Goal: Information Seeking & Learning: Understand process/instructions

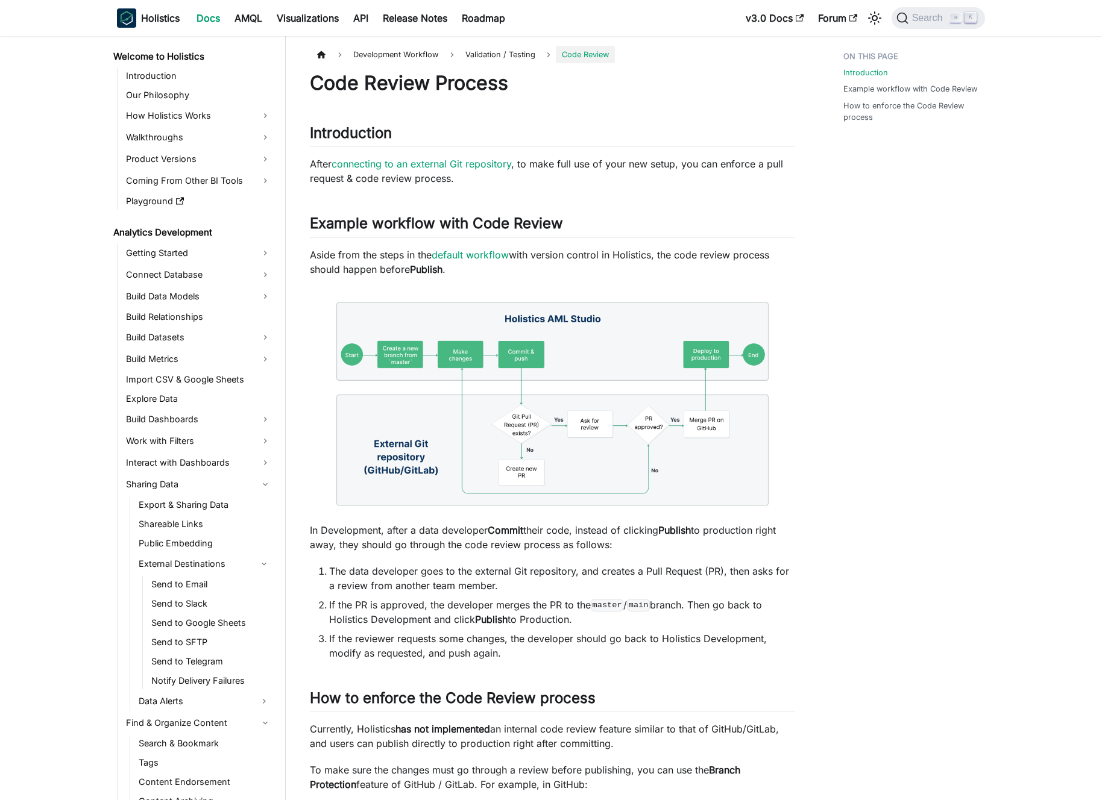
scroll to position [844, 0]
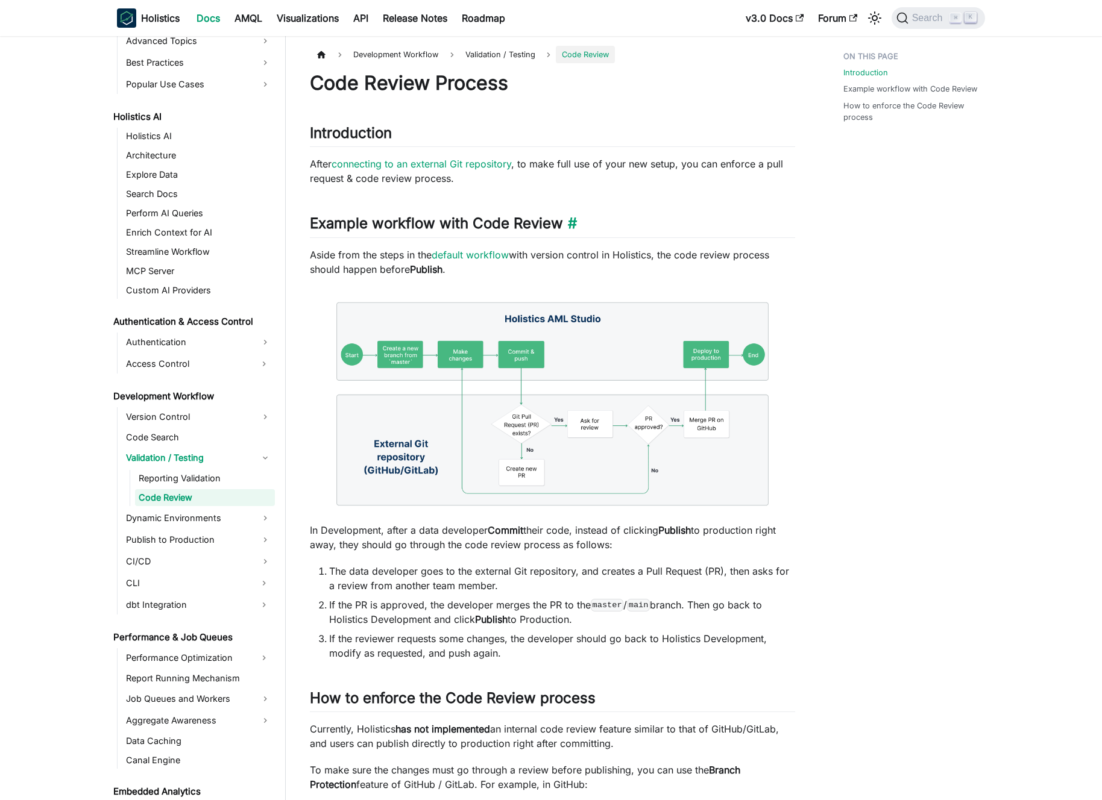
click at [394, 228] on h2 "Example workflow with Code Review ​" at bounding box center [552, 226] width 485 height 23
click at [387, 225] on h2 "Example workflow with Code Review ​" at bounding box center [552, 226] width 485 height 23
click at [366, 254] on p "Aside from the steps in the default workflow with version control in Holistics,…" at bounding box center [552, 262] width 485 height 29
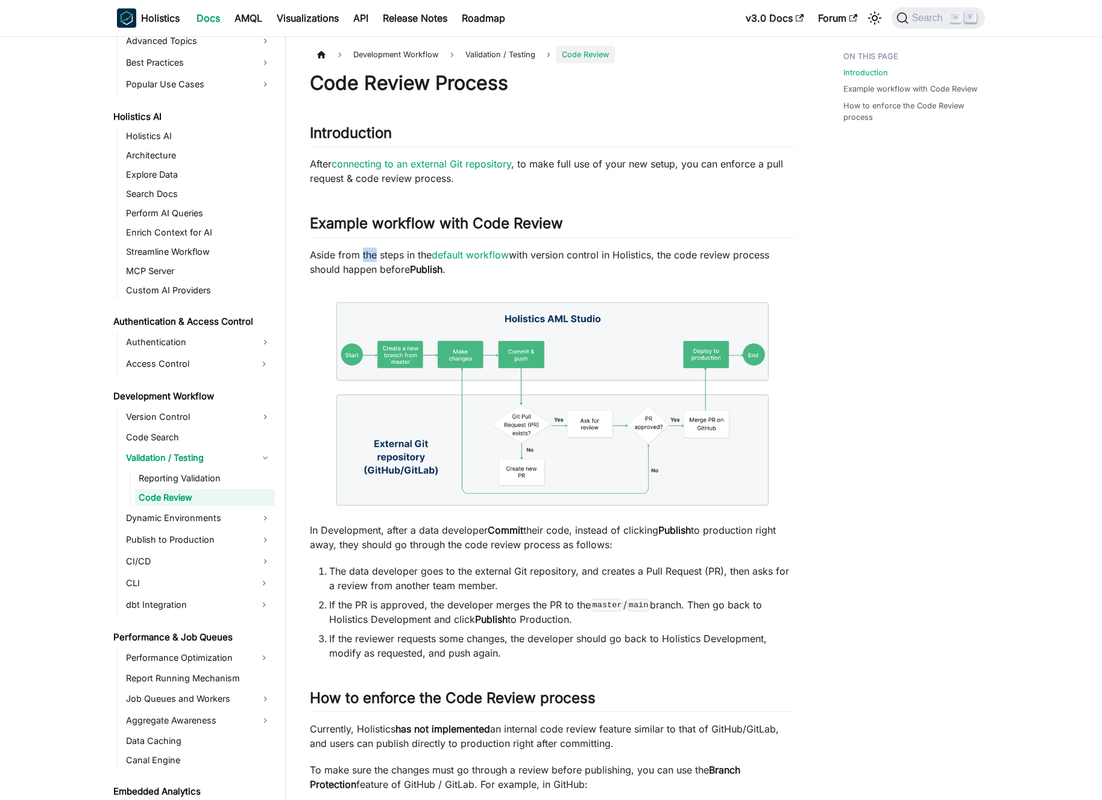
click at [366, 254] on p "Aside from the steps in the default workflow with version control in Holistics,…" at bounding box center [552, 262] width 485 height 29
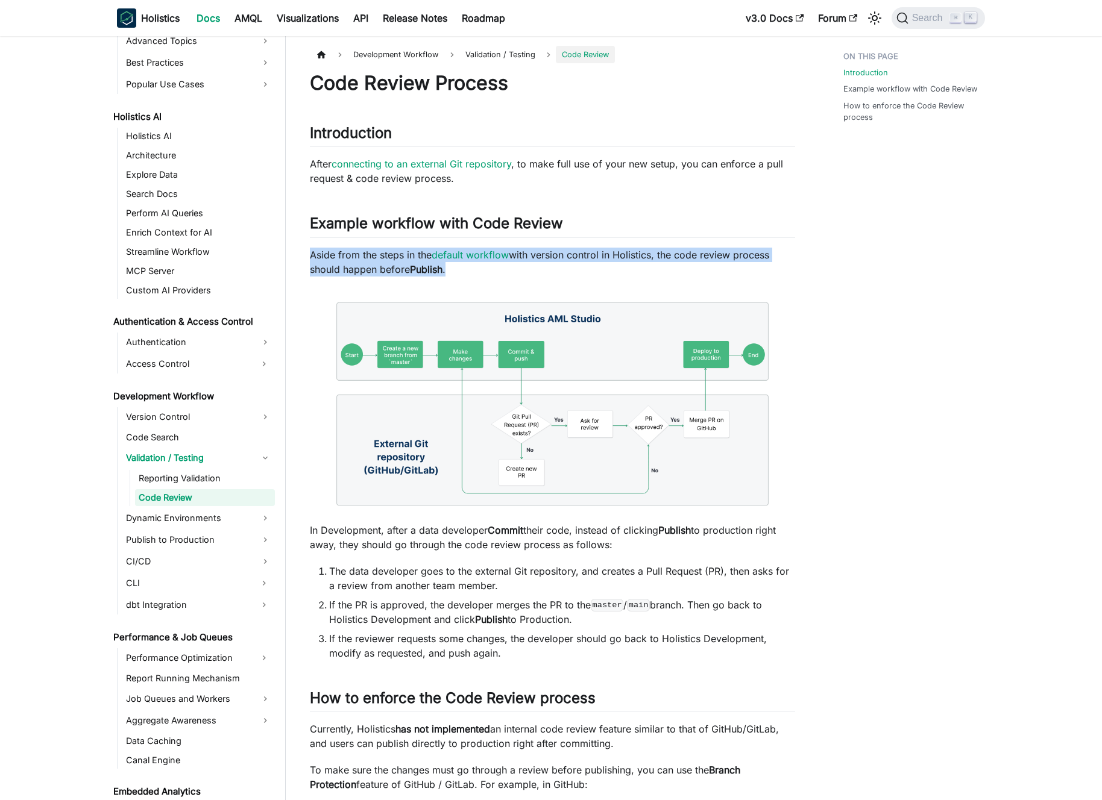
drag, startPoint x: 366, startPoint y: 254, endPoint x: 359, endPoint y: 253, distance: 6.7
click at [366, 254] on p "Aside from the steps in the default workflow with version control in Holistics,…" at bounding box center [552, 262] width 485 height 29
click at [359, 253] on p "Aside from the steps in the default workflow with version control in Holistics,…" at bounding box center [552, 262] width 485 height 29
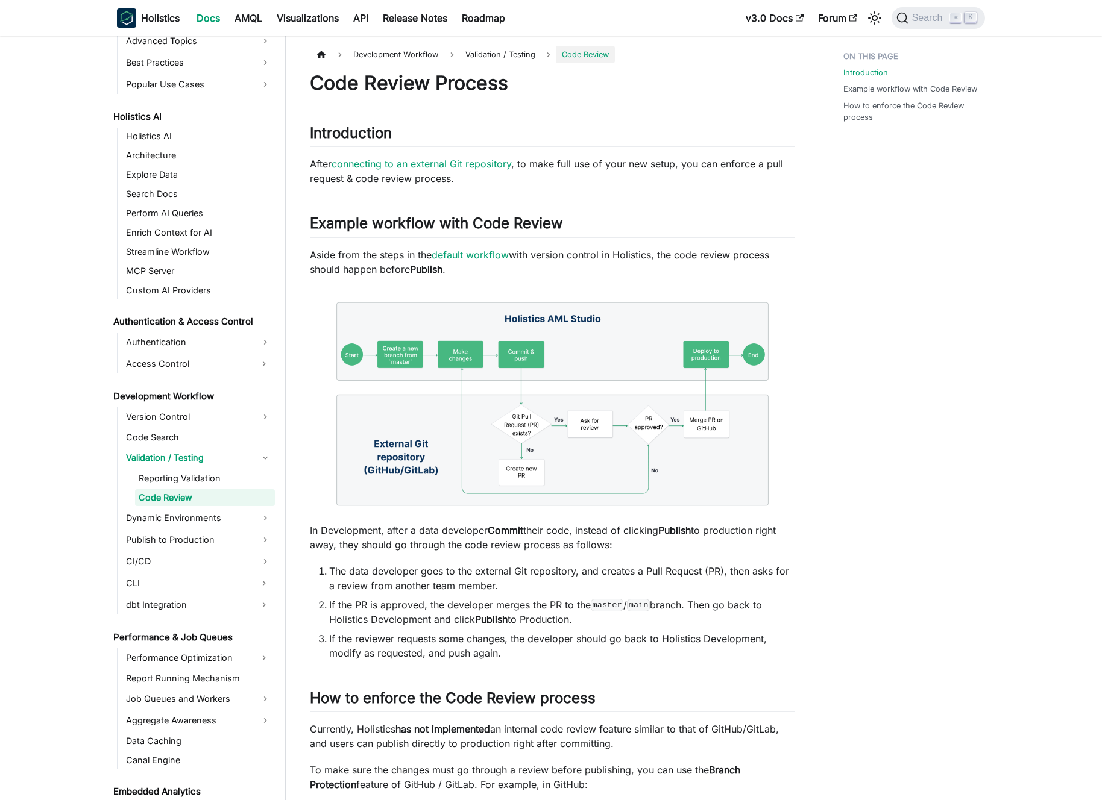
click at [584, 262] on p "Aside from the steps in the default workflow with version control in Holistics,…" at bounding box center [552, 262] width 485 height 29
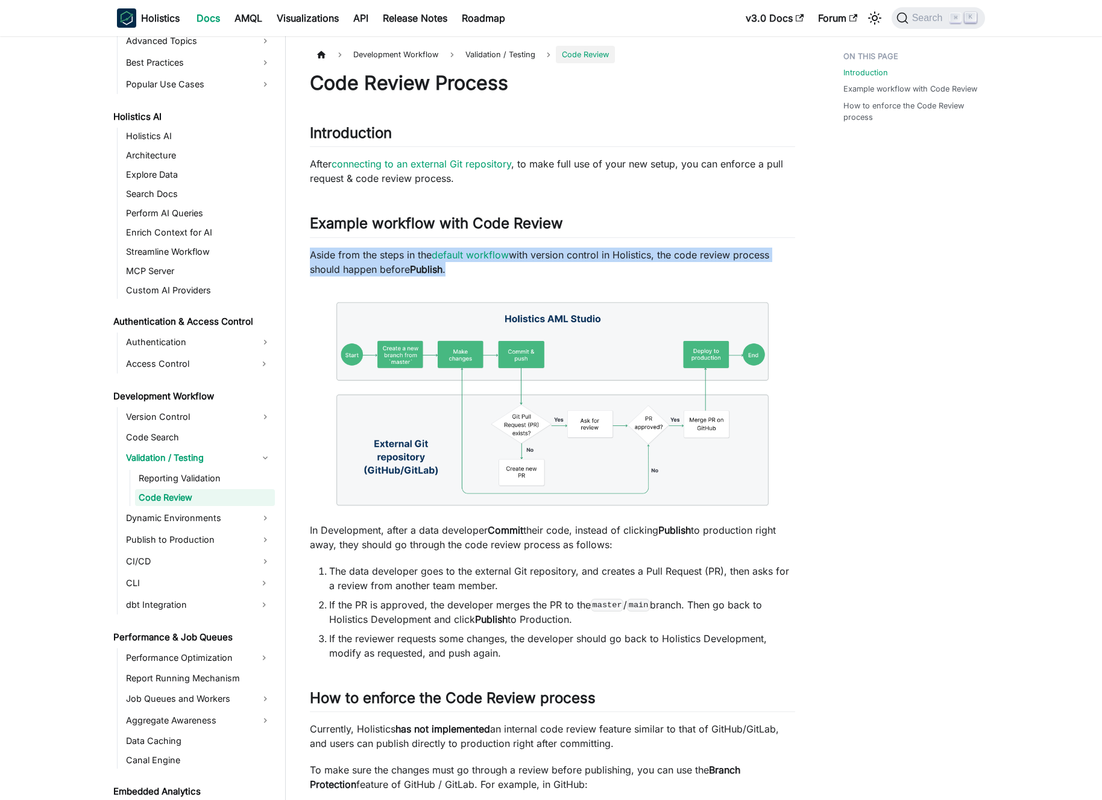
click at [584, 262] on p "Aside from the steps in the default workflow with version control in Holistics,…" at bounding box center [552, 262] width 485 height 29
click at [589, 259] on p "Aside from the steps in the default workflow with version control in Holistics,…" at bounding box center [552, 262] width 485 height 29
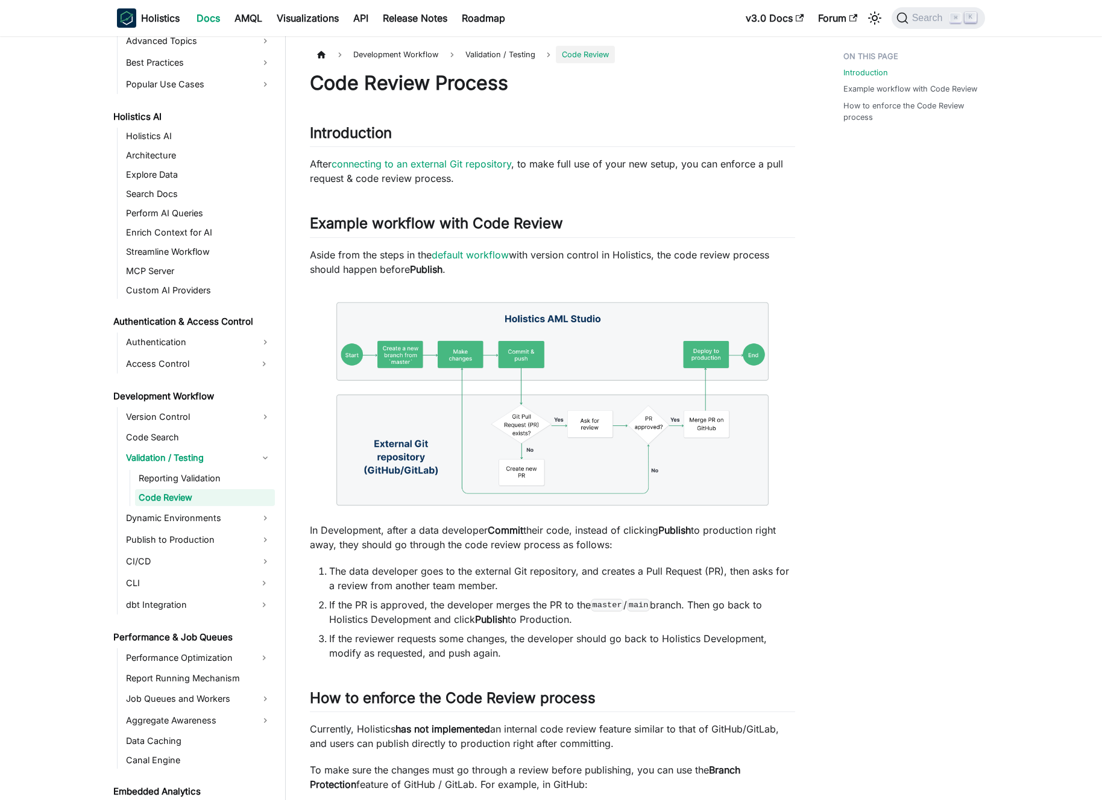
click at [630, 254] on p "Aside from the steps in the default workflow with version control in Holistics,…" at bounding box center [552, 262] width 485 height 29
drag, startPoint x: 630, startPoint y: 254, endPoint x: 595, endPoint y: 252, distance: 35.0
click at [595, 252] on p "Aside from the steps in the default workflow with version control in Holistics,…" at bounding box center [552, 262] width 485 height 29
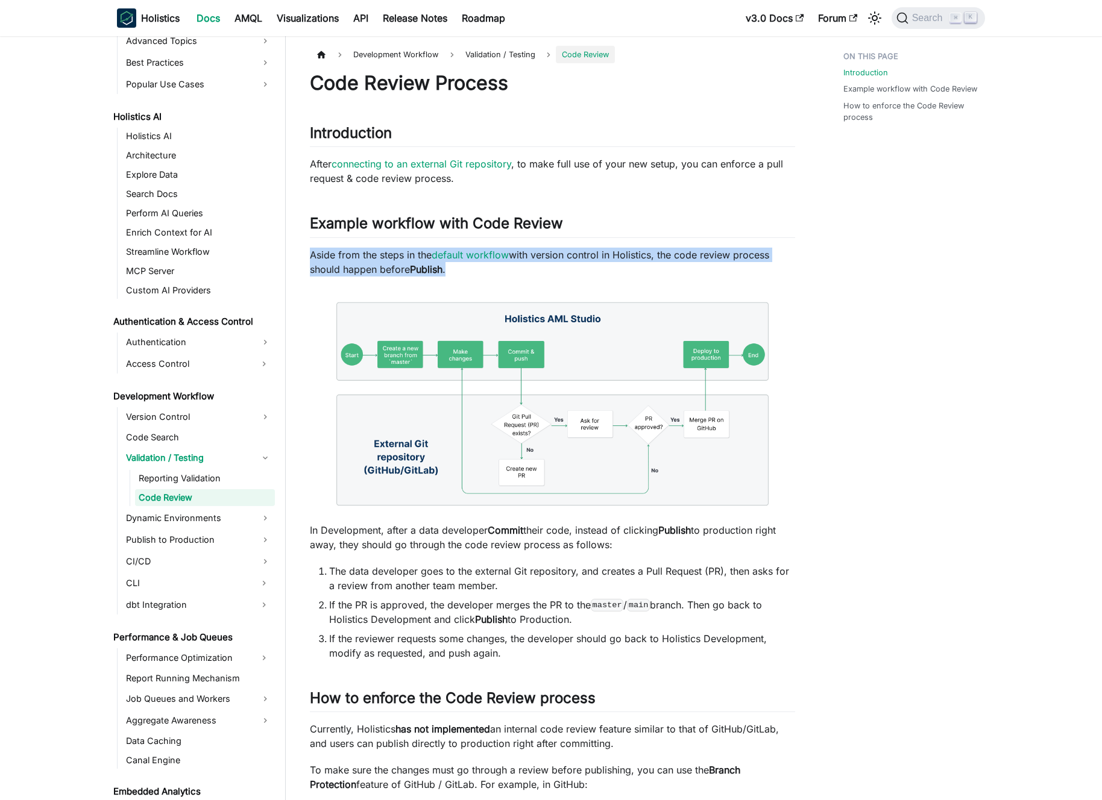
click at [595, 252] on p "Aside from the steps in the default workflow with version control in Holistics,…" at bounding box center [552, 262] width 485 height 29
click at [604, 254] on p "Aside from the steps in the default workflow with version control in Holistics,…" at bounding box center [552, 262] width 485 height 29
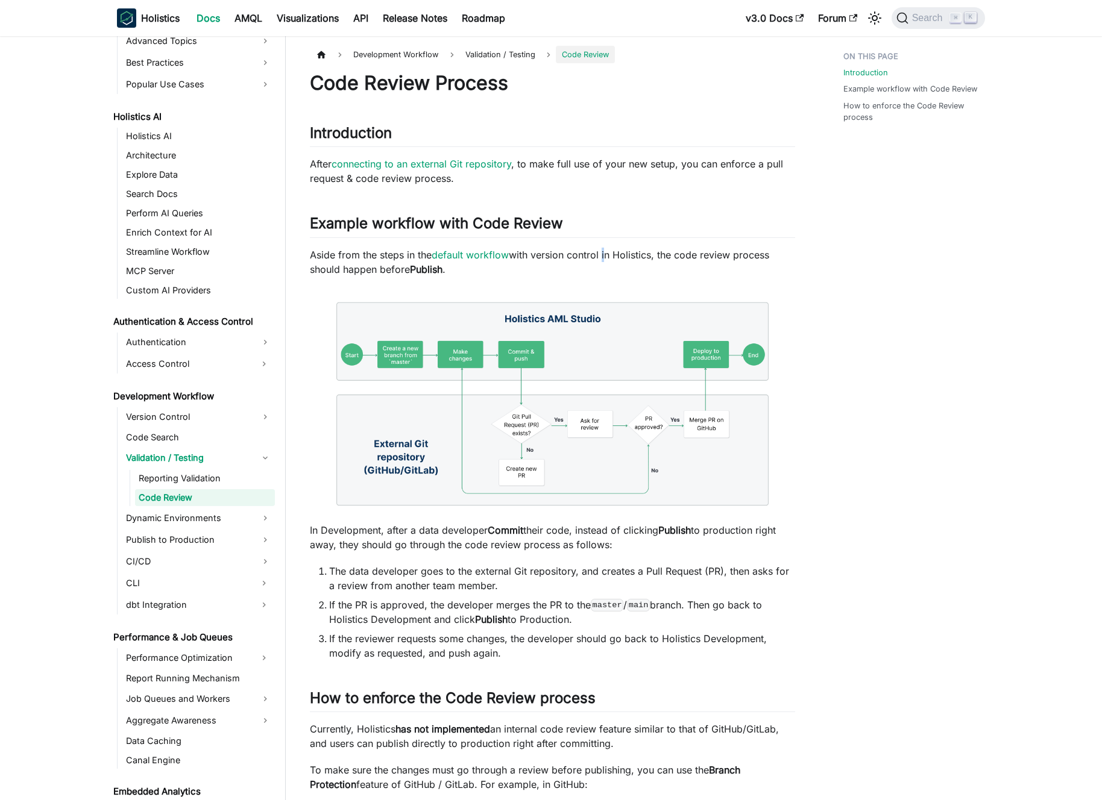
click at [604, 254] on p "Aside from the steps in the default workflow with version control in Holistics,…" at bounding box center [552, 262] width 485 height 29
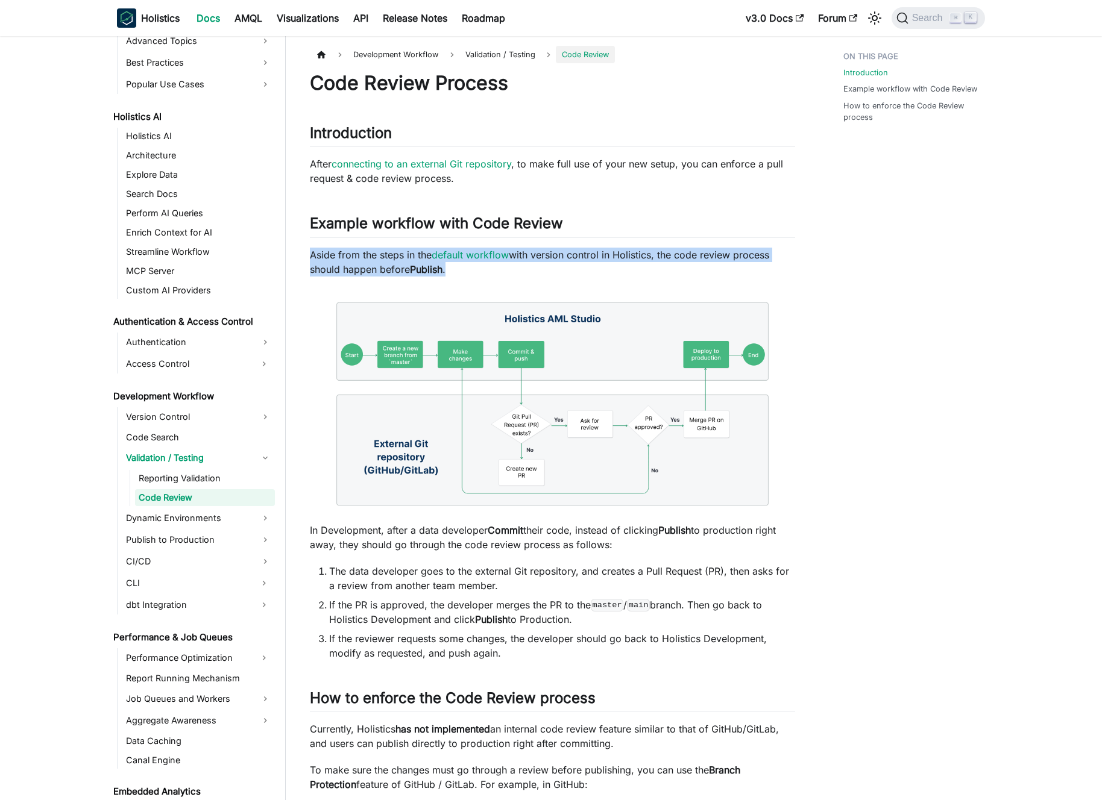
click at [604, 254] on p "Aside from the steps in the default workflow with version control in Holistics,…" at bounding box center [552, 262] width 485 height 29
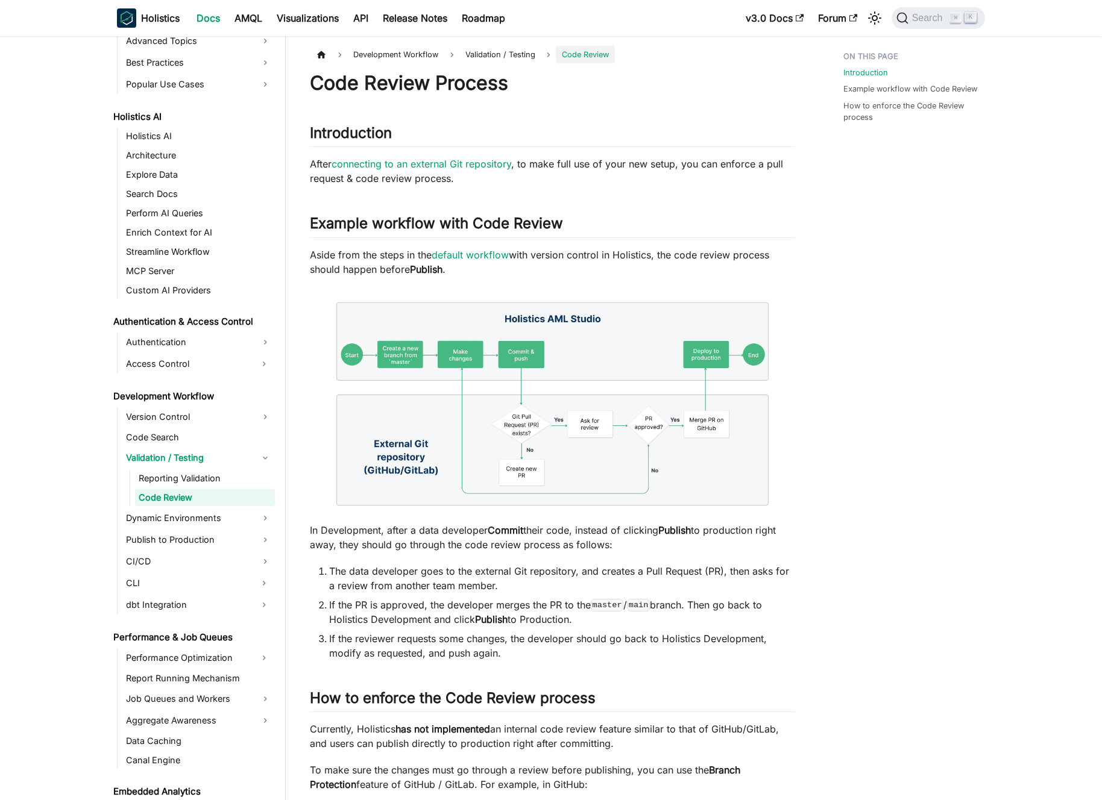
click at [612, 256] on p "Aside from the steps in the default workflow with version control in Holistics,…" at bounding box center [552, 262] width 485 height 29
click at [581, 172] on p "After connecting to an external Git repository , to make full use of your new s…" at bounding box center [552, 171] width 485 height 29
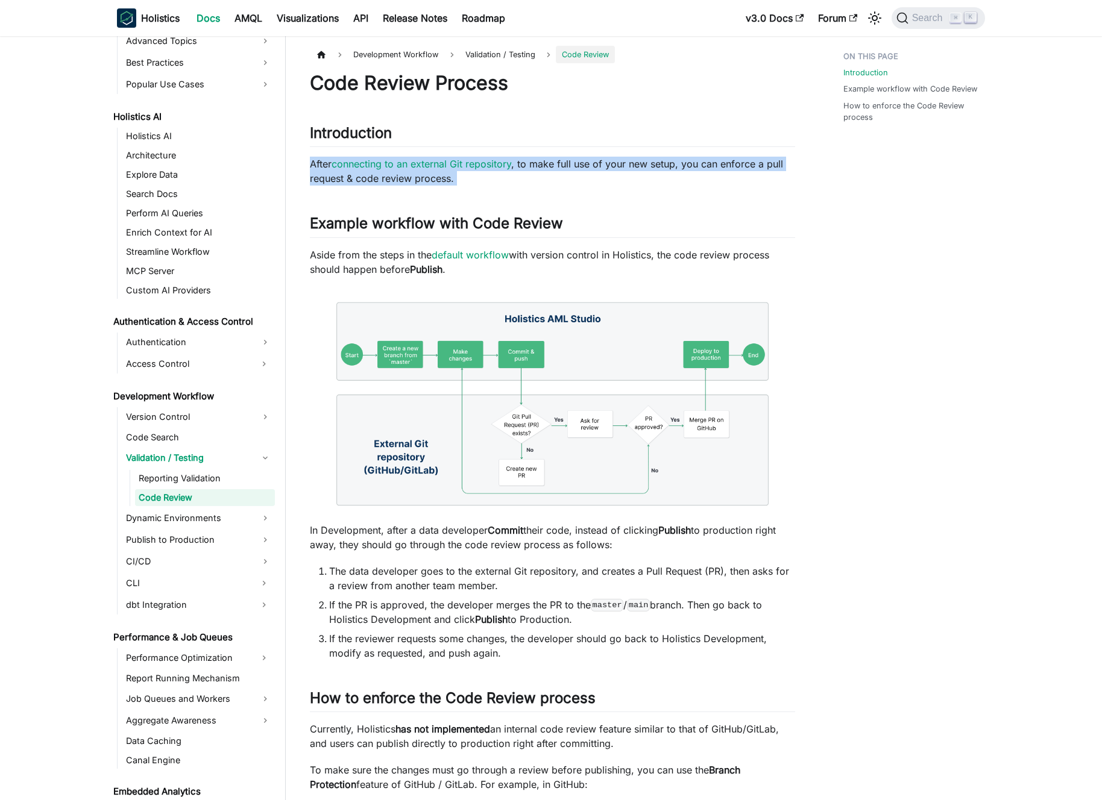
click at [581, 172] on p "After connecting to an external Git repository , to make full use of your new s…" at bounding box center [552, 171] width 485 height 29
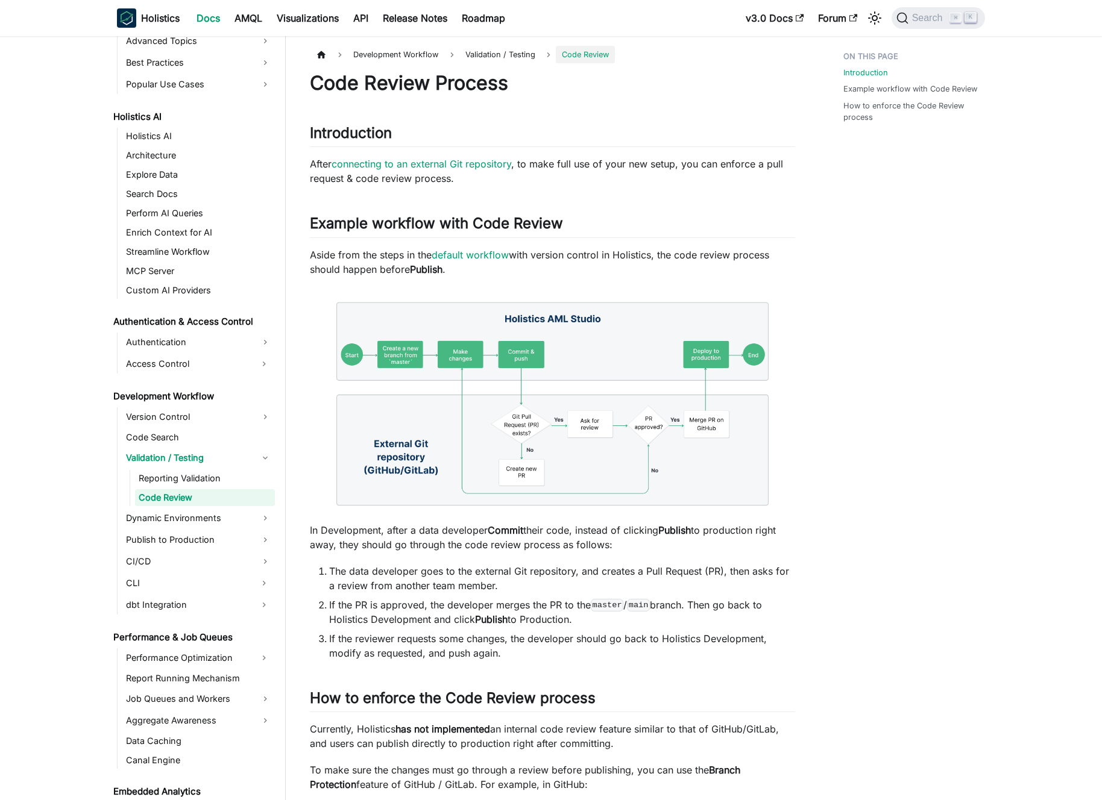
click at [573, 170] on p "After connecting to an external Git repository , to make full use of your new s…" at bounding box center [552, 171] width 485 height 29
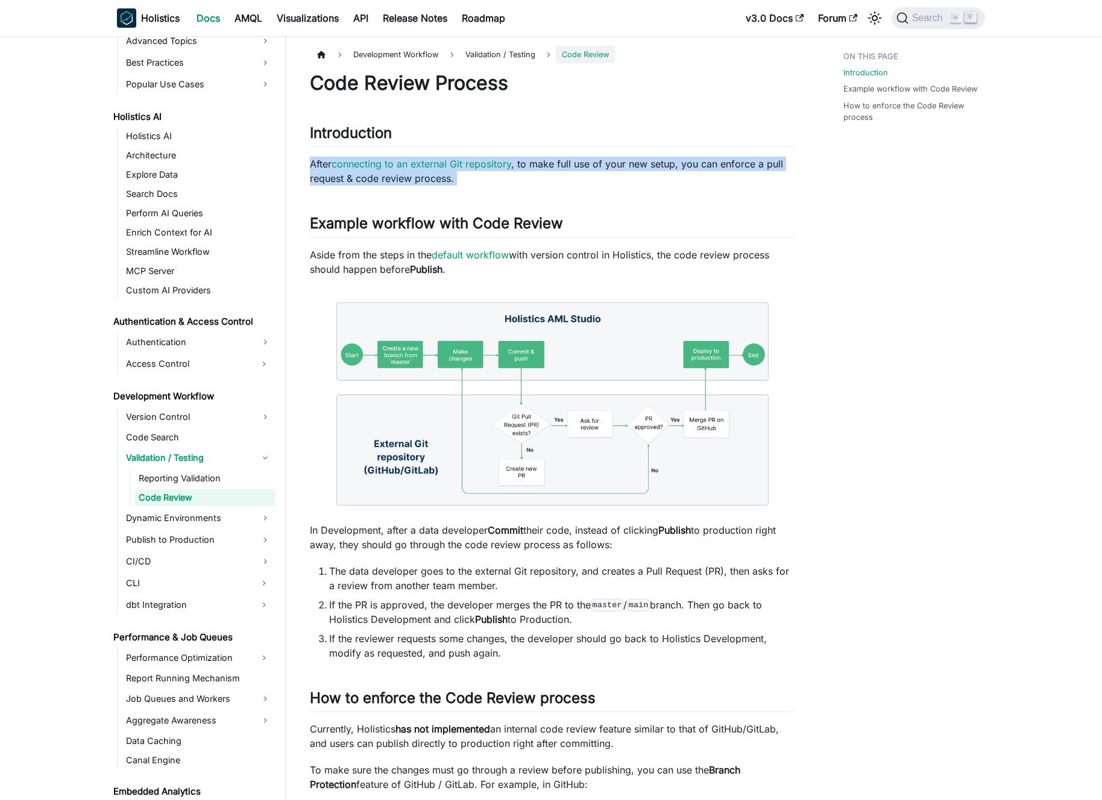
click at [574, 170] on p "After connecting to an external Git repository , to make full use of your new s…" at bounding box center [552, 171] width 485 height 29
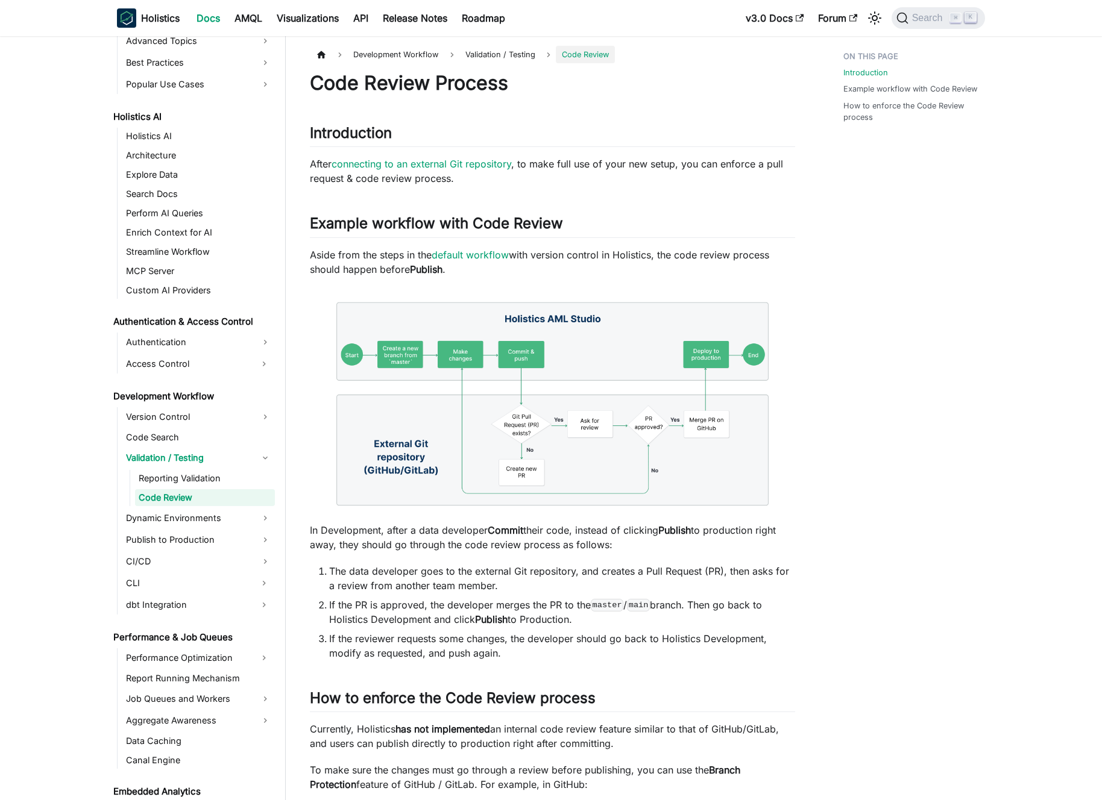
click at [579, 170] on p "After connecting to an external Git repository , to make full use of your new s…" at bounding box center [552, 171] width 485 height 29
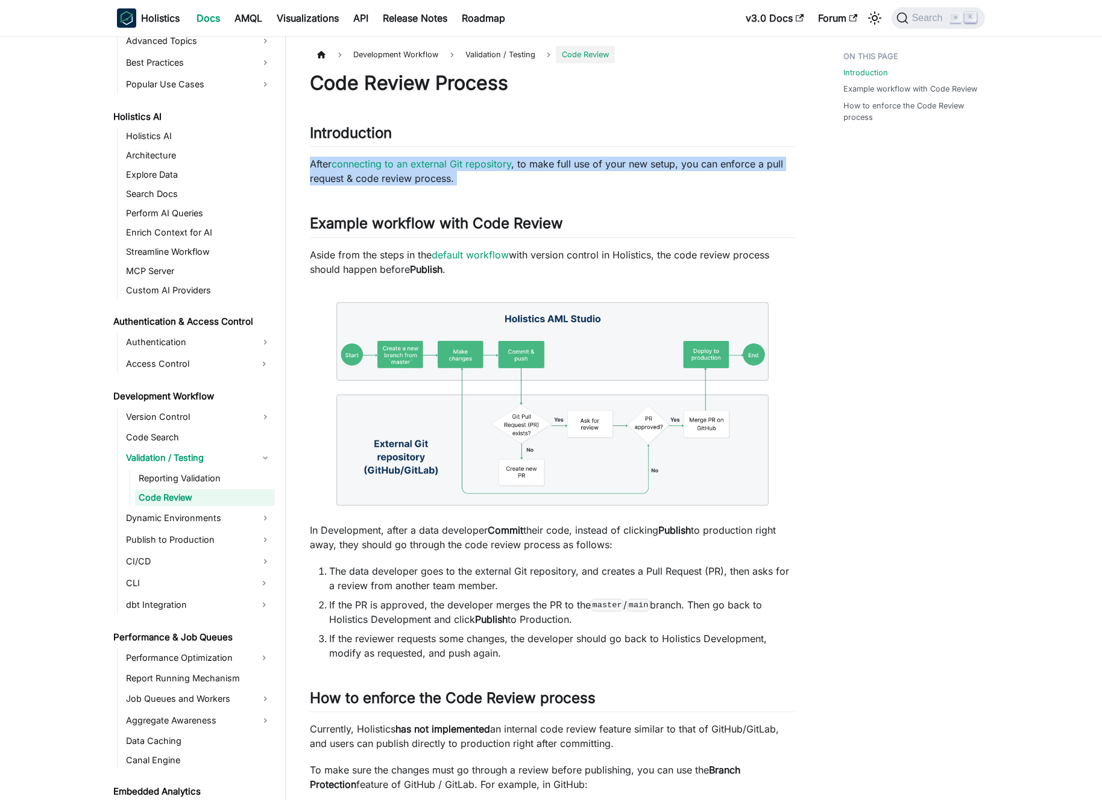
click at [579, 170] on p "After connecting to an external Git repository , to make full use of your new s…" at bounding box center [552, 171] width 485 height 29
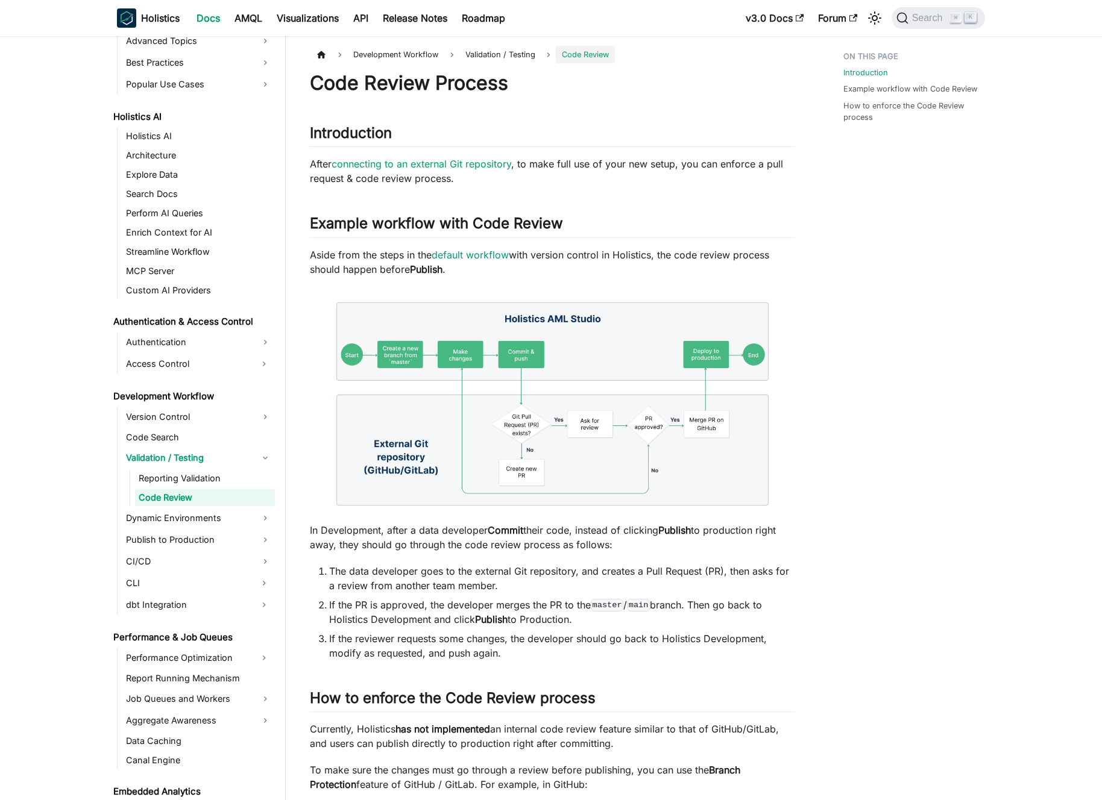
click at [584, 170] on p "After connecting to an external Git repository , to make full use of your new s…" at bounding box center [552, 171] width 485 height 29
click at [389, 87] on h1 "Code Review Process" at bounding box center [552, 83] width 485 height 24
click at [377, 83] on h1 "Code Review Process" at bounding box center [552, 83] width 485 height 24
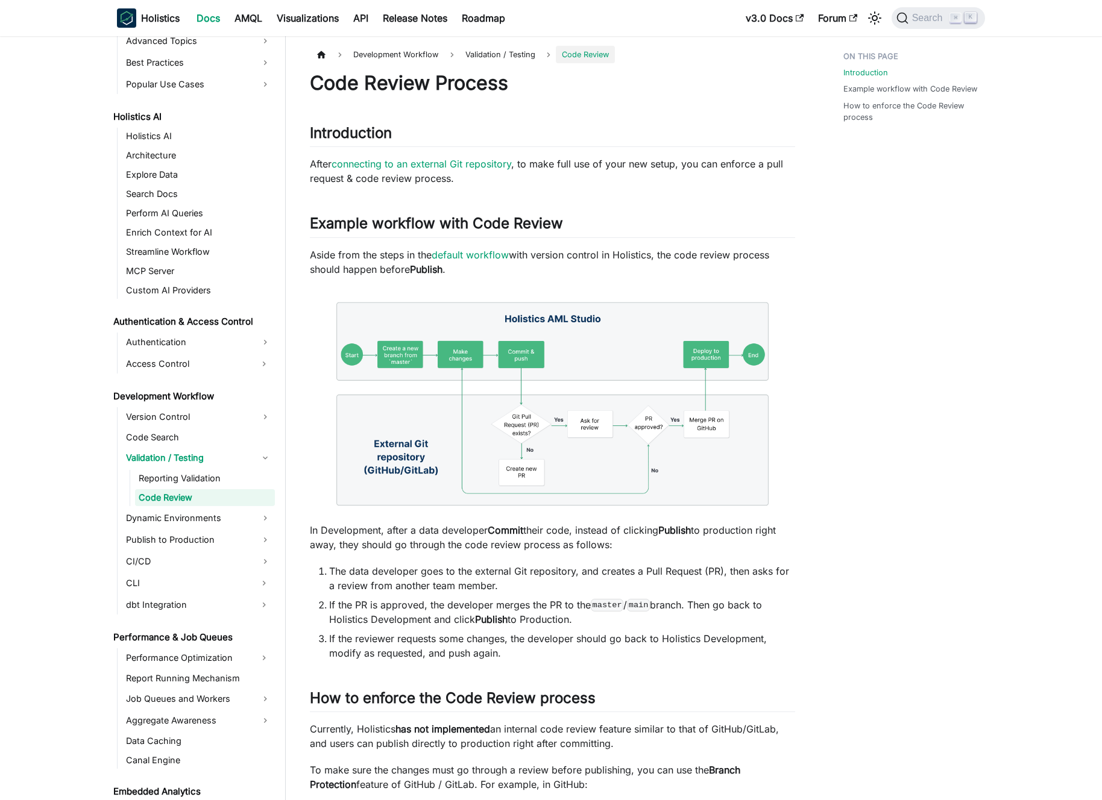
click at [189, 447] on ul "Version Control Code Search Validation / Testing Reporting Validation Code Revi…" at bounding box center [196, 510] width 158 height 207
click at [190, 443] on link "Code Search" at bounding box center [198, 437] width 152 height 17
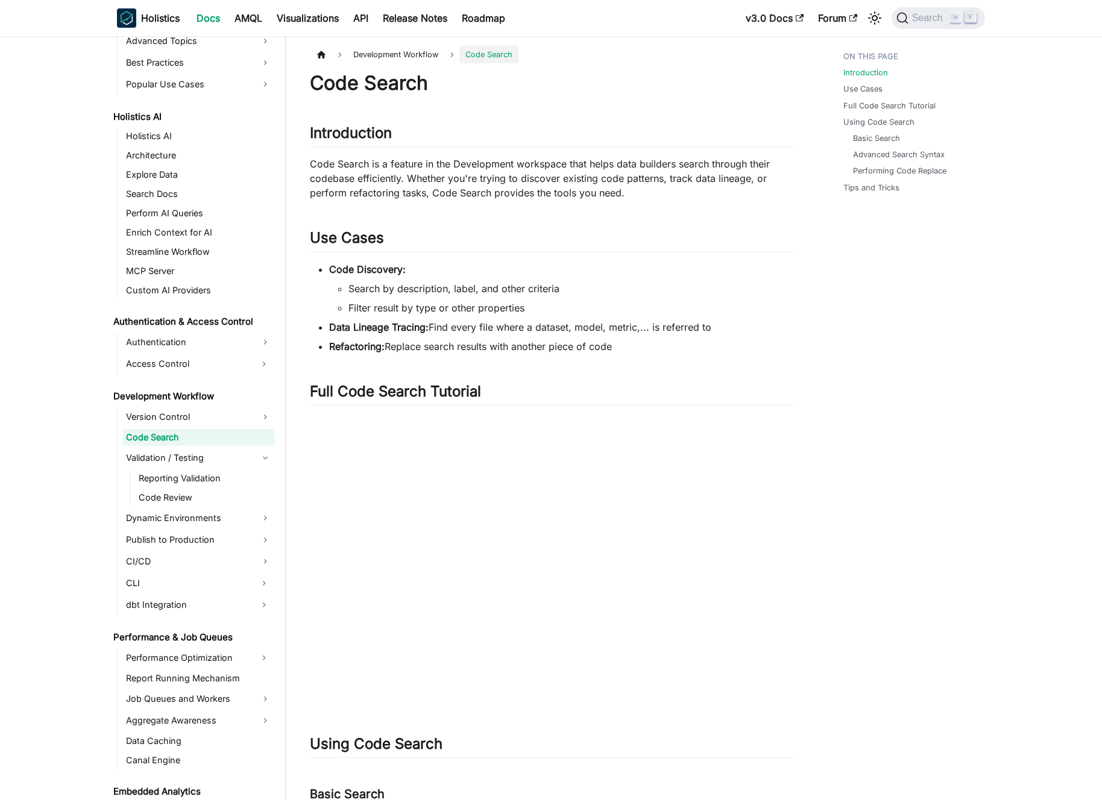
click at [416, 183] on p "Code Search is a feature in the Development workspace that helps data builders …" at bounding box center [552, 178] width 485 height 43
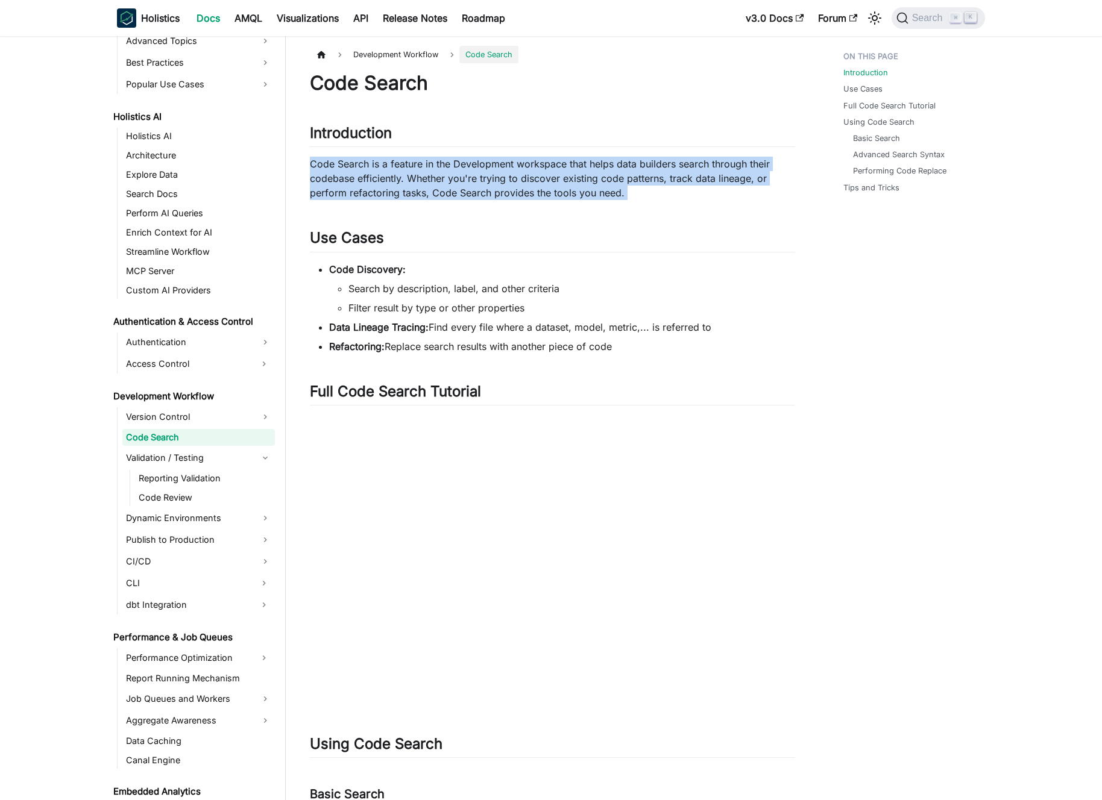
click at [416, 183] on p "Code Search is a feature in the Development workspace that helps data builders …" at bounding box center [552, 178] width 485 height 43
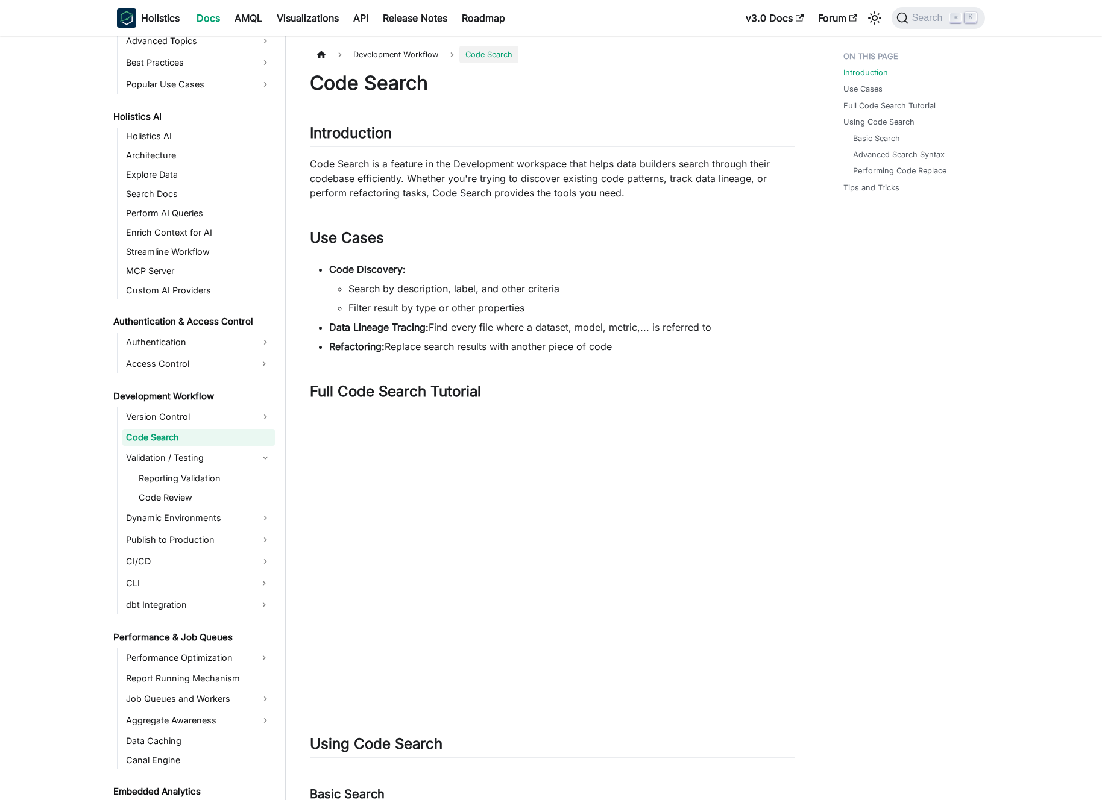
click at [425, 181] on p "Code Search is a feature in the Development workspace that helps data builders …" at bounding box center [552, 178] width 485 height 43
drag, startPoint x: 573, startPoint y: 176, endPoint x: 686, endPoint y: 175, distance: 112.7
click at [683, 175] on p "Code Search is a feature in the Development workspace that helps data builders …" at bounding box center [552, 178] width 485 height 43
click at [686, 175] on p "Code Search is a feature in the Development workspace that helps data builders …" at bounding box center [552, 178] width 485 height 43
drag, startPoint x: 633, startPoint y: 175, endPoint x: 484, endPoint y: 175, distance: 149.4
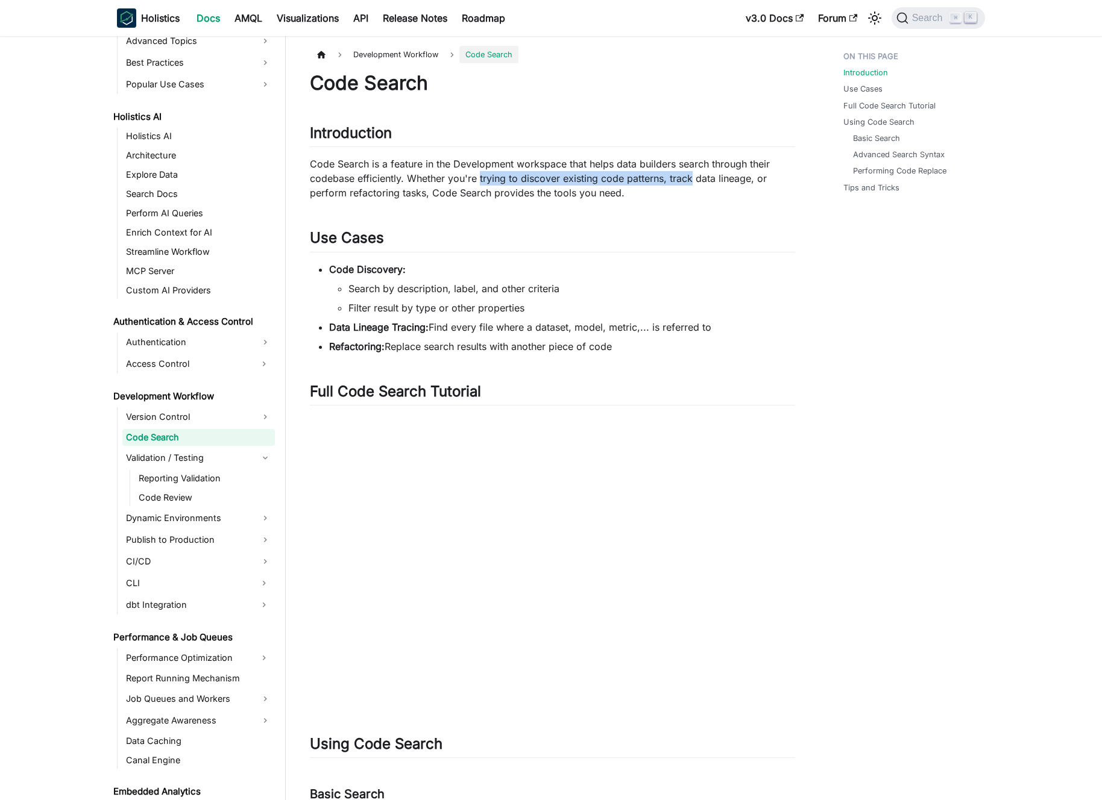
click at [484, 175] on p "Code Search is a feature in the Development workspace that helps data builders …" at bounding box center [552, 178] width 485 height 43
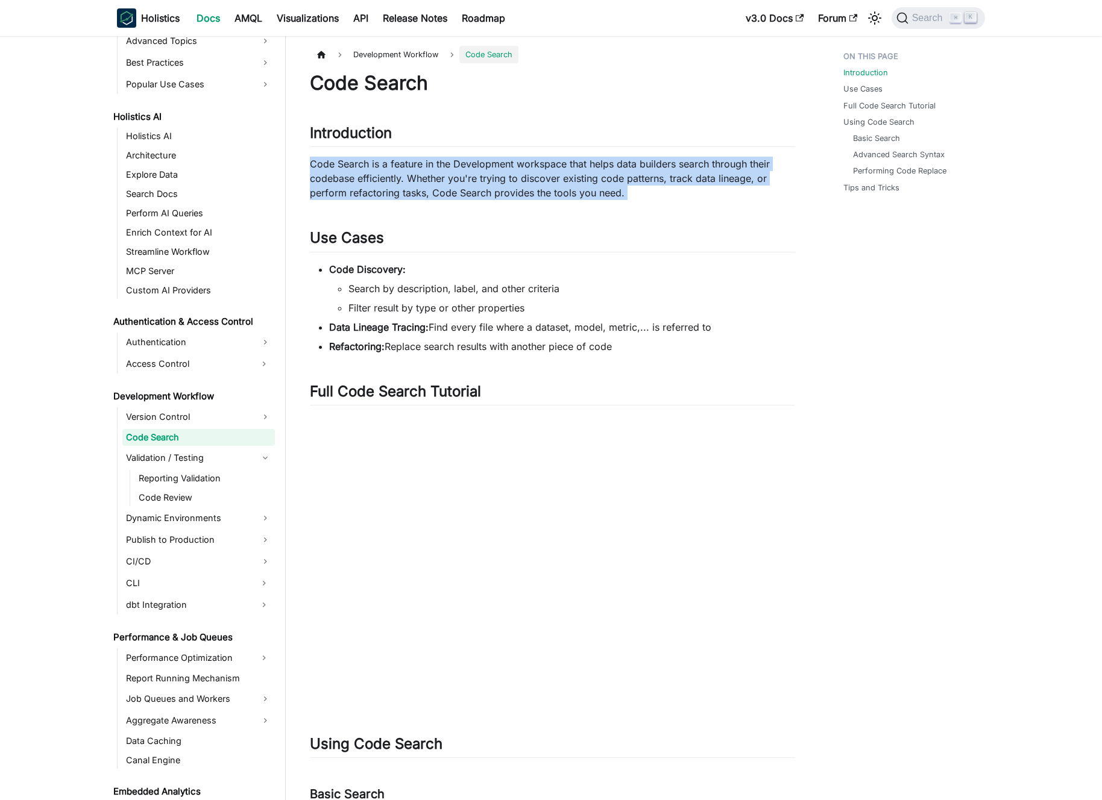
click at [484, 175] on p "Code Search is a feature in the Development workspace that helps data builders …" at bounding box center [552, 178] width 485 height 43
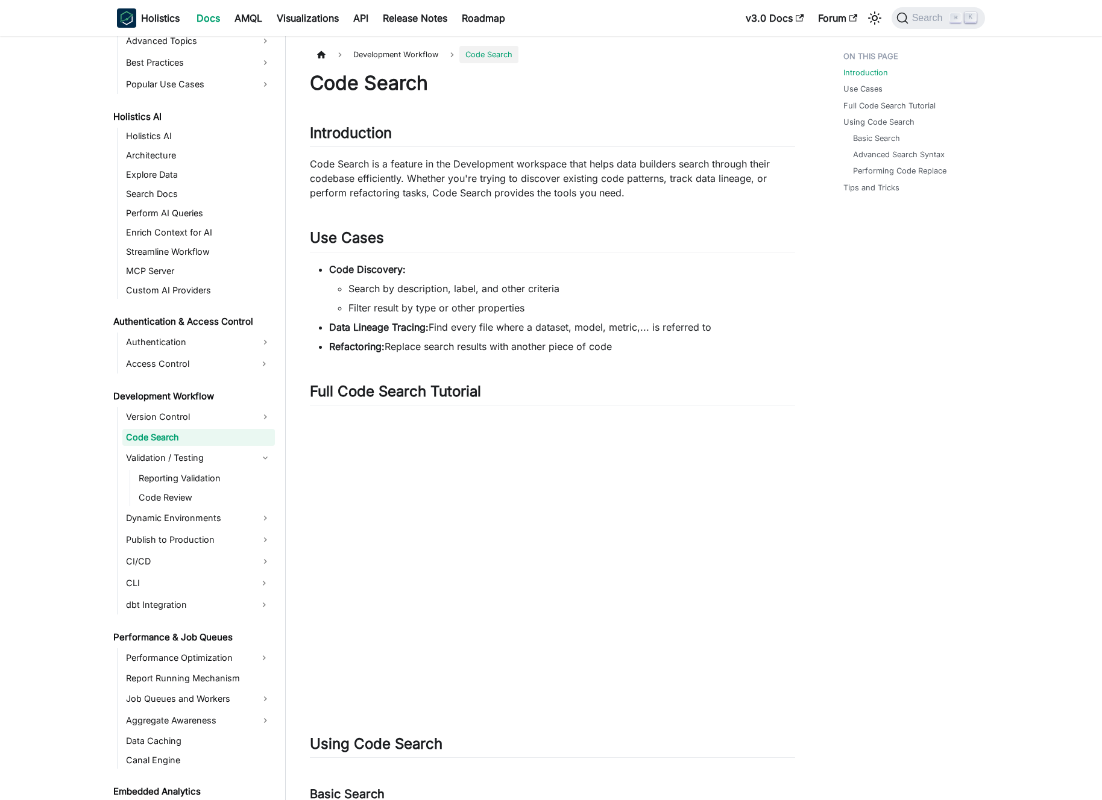
click at [478, 175] on p "Code Search is a feature in the Development workspace that helps data builders …" at bounding box center [552, 178] width 485 height 43
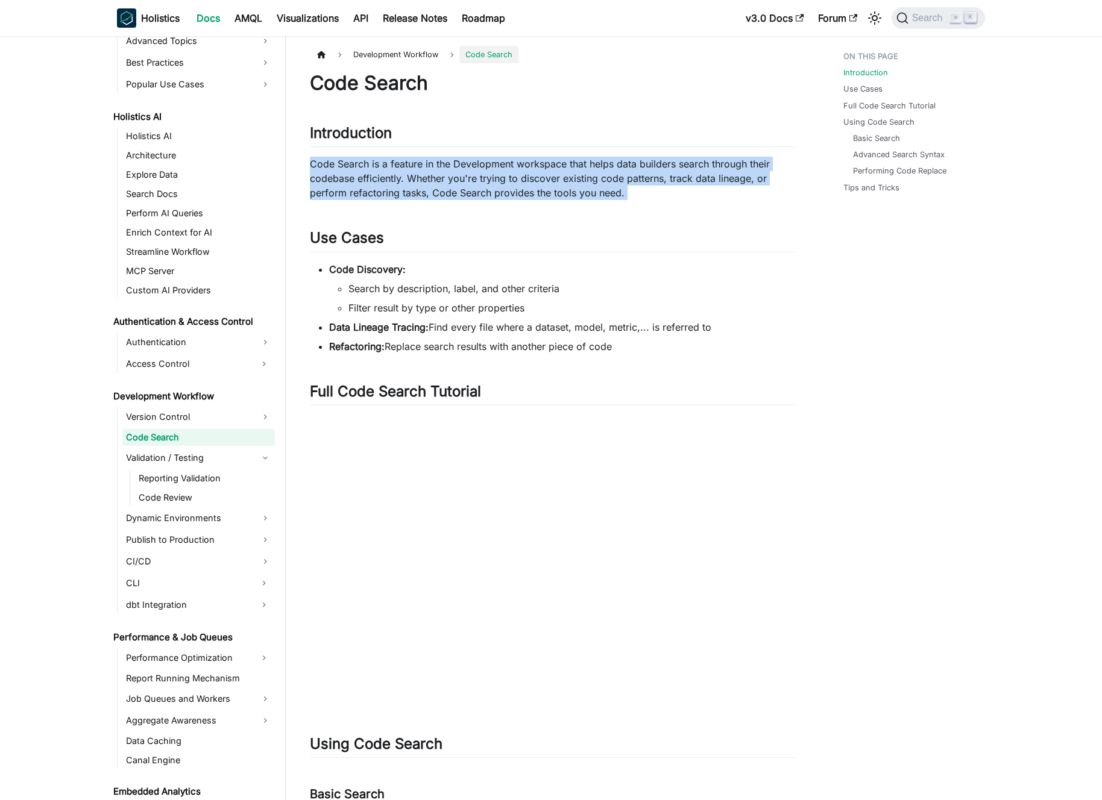
click at [478, 175] on p "Code Search is a feature in the Development workspace that helps data builders …" at bounding box center [552, 178] width 485 height 43
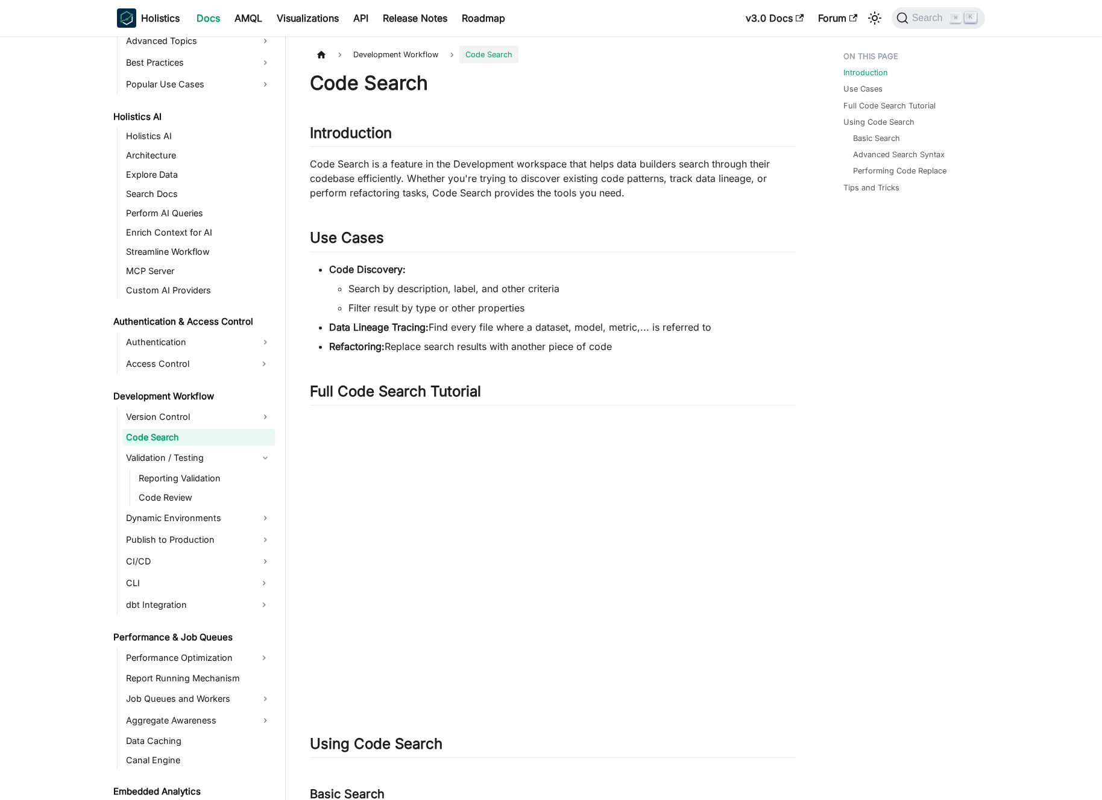
click at [478, 175] on p "Code Search is a feature in the Development workspace that helps data builders …" at bounding box center [552, 178] width 485 height 43
click at [486, 175] on p "Code Search is a feature in the Development workspace that helps data builders …" at bounding box center [552, 178] width 485 height 43
click at [392, 265] on strong "Code Discovery:" at bounding box center [367, 269] width 77 height 12
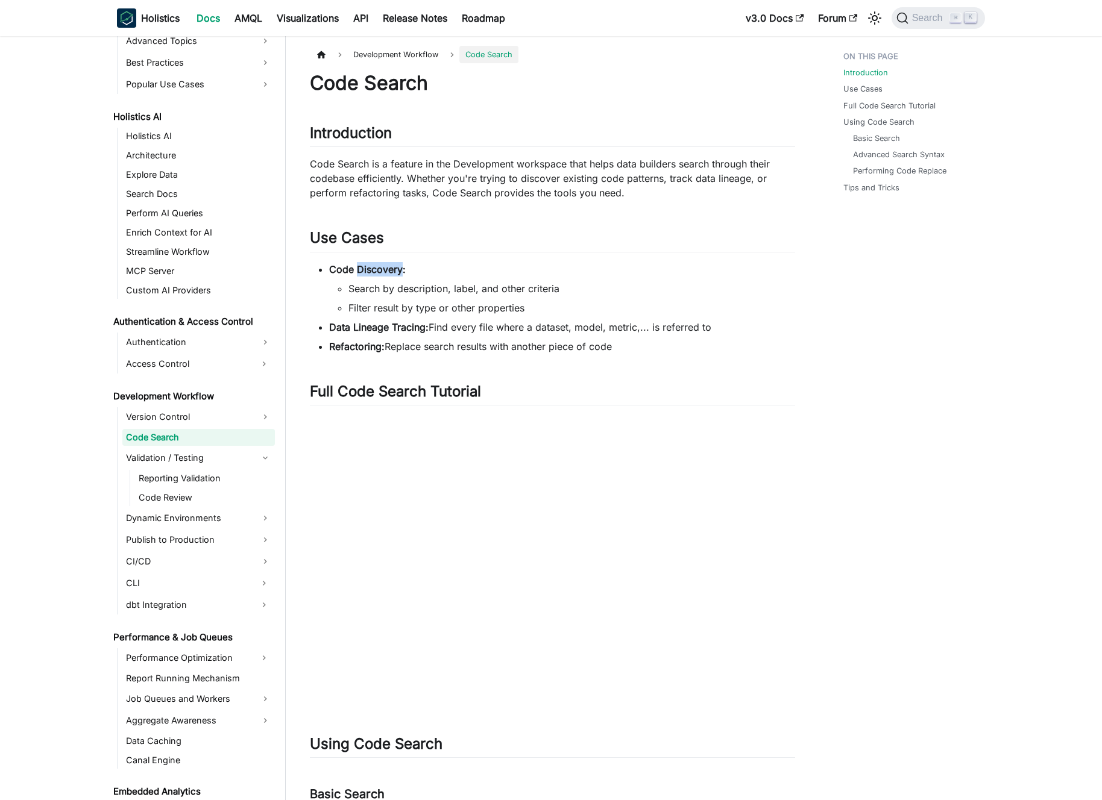
click at [392, 265] on strong "Code Discovery:" at bounding box center [367, 269] width 77 height 12
click at [381, 266] on strong "Code Discovery:" at bounding box center [367, 269] width 77 height 12
click at [389, 280] on li "Code Discovery: Search by description, label, and other criteria Filter result …" at bounding box center [562, 288] width 466 height 53
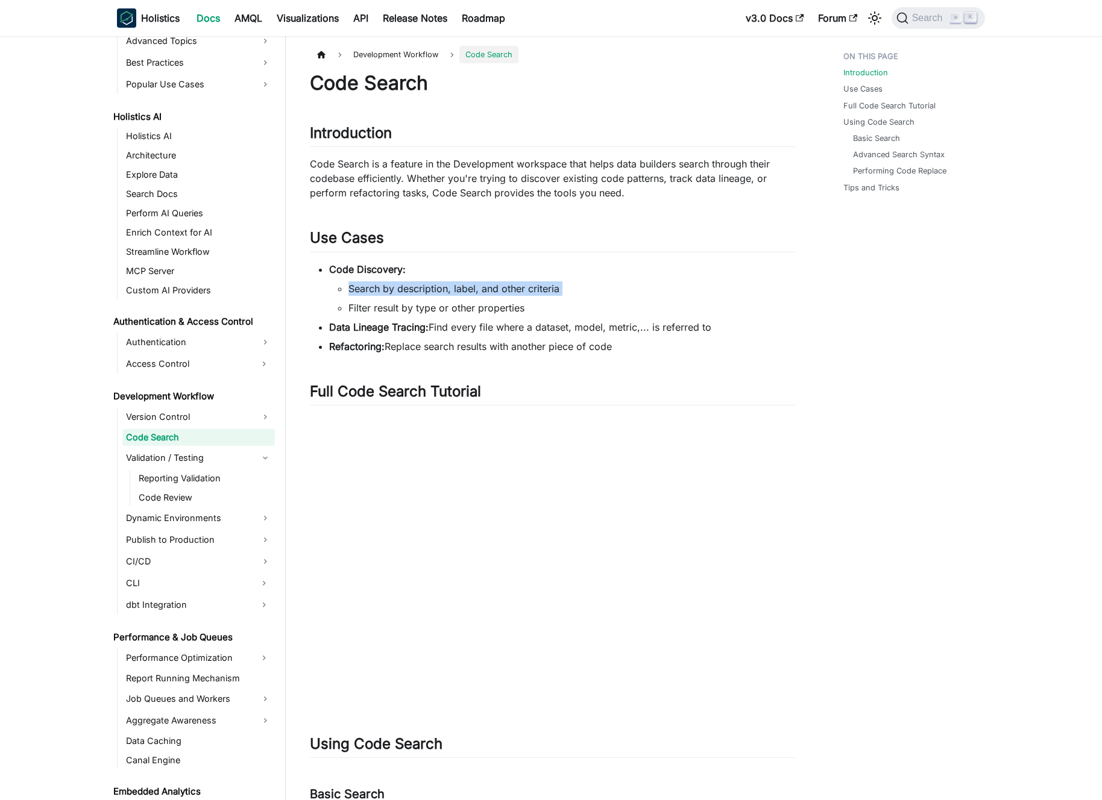
click at [389, 280] on li "Code Discovery: Search by description, label, and other criteria Filter result …" at bounding box center [562, 288] width 466 height 53
click at [397, 281] on li "Search by description, label, and other criteria" at bounding box center [571, 288] width 447 height 14
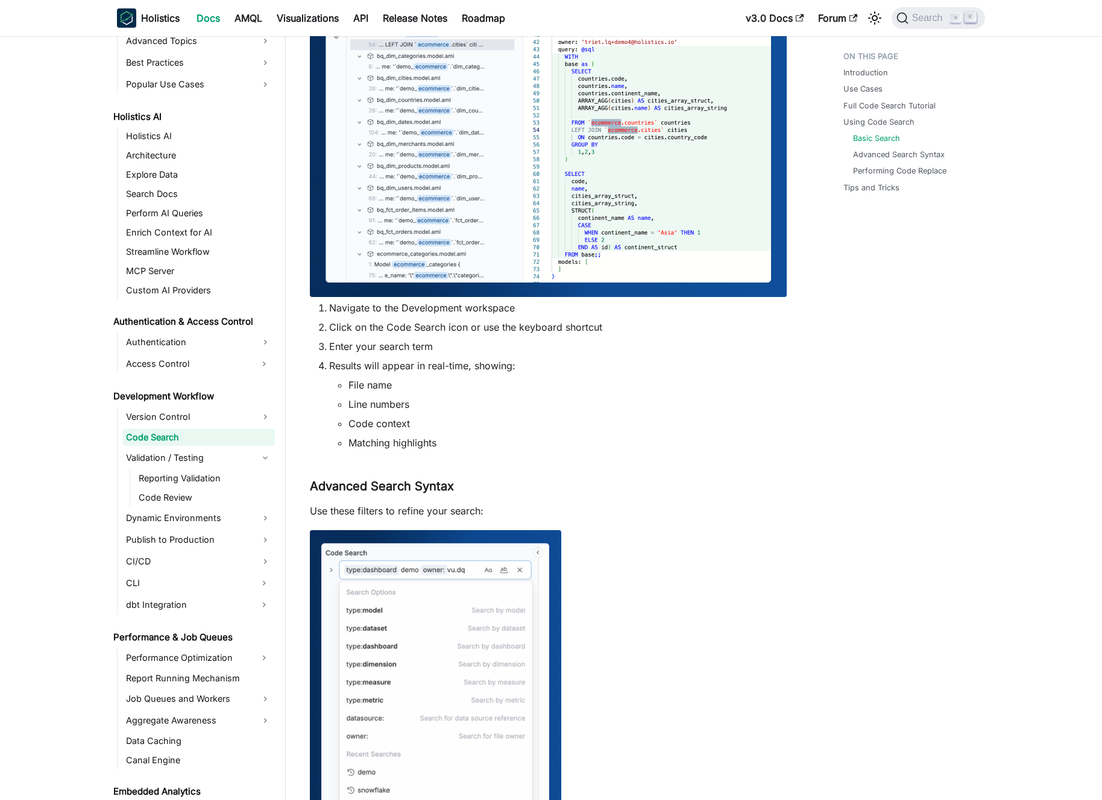
scroll to position [904, 0]
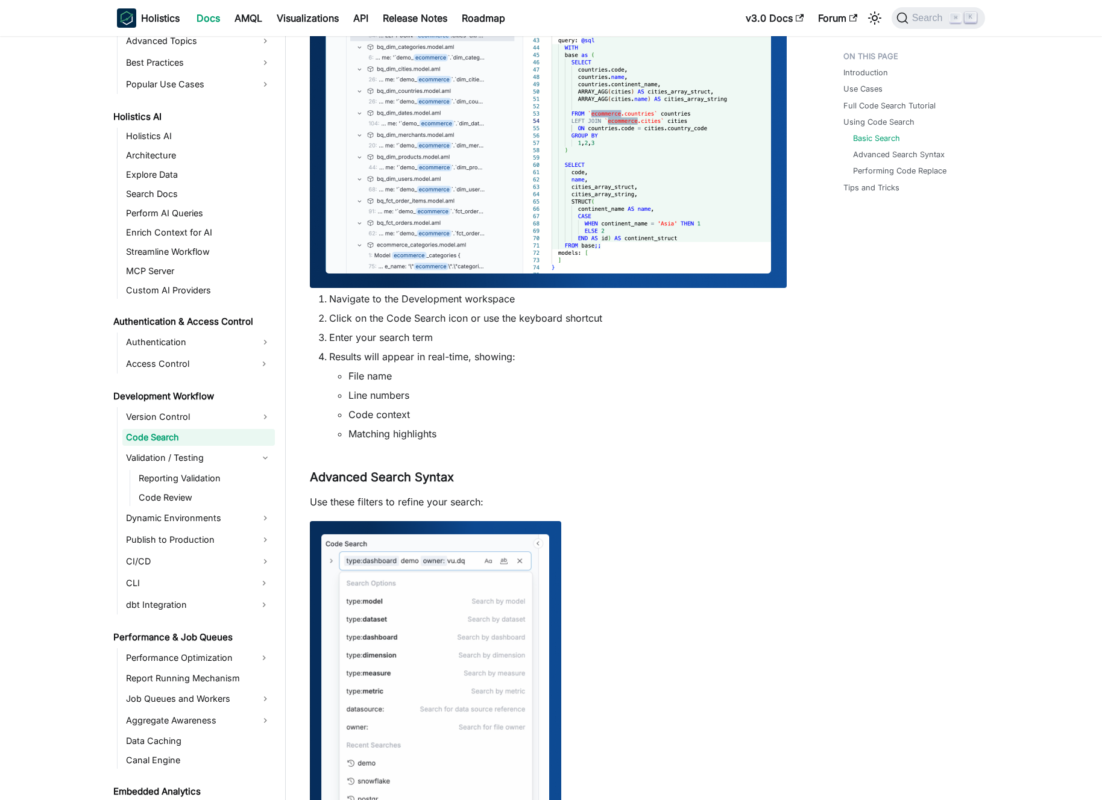
click at [492, 319] on li "Click on the Code Search icon or use the keyboard shortcut" at bounding box center [562, 318] width 466 height 14
click at [486, 319] on li "Click on the Code Search icon or use the keyboard shortcut" at bounding box center [562, 318] width 466 height 14
drag, startPoint x: 513, startPoint y: 399, endPoint x: 538, endPoint y: 460, distance: 65.7
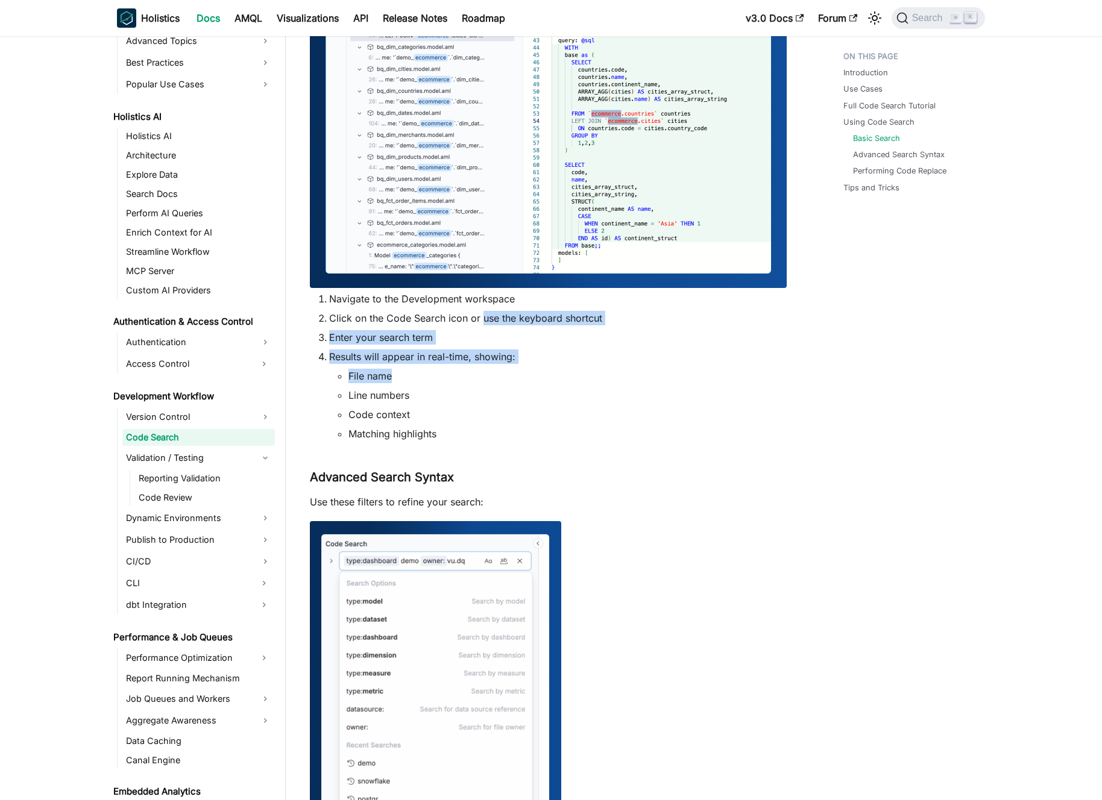
click at [536, 456] on div "Code Search Introduction ​ Code Search is a feature in the Development workspac…" at bounding box center [552, 338] width 485 height 2343
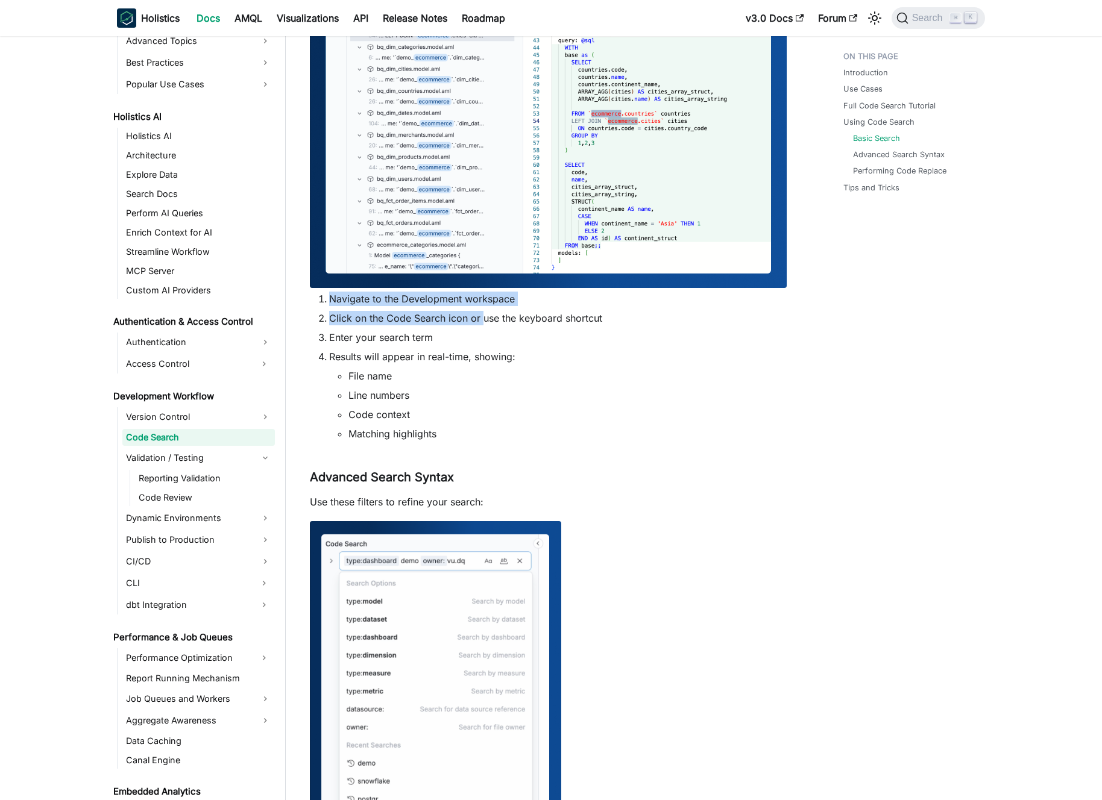
click at [538, 460] on div "Code Search Introduction ​ Code Search is a feature in the Development workspac…" at bounding box center [552, 338] width 485 height 2343
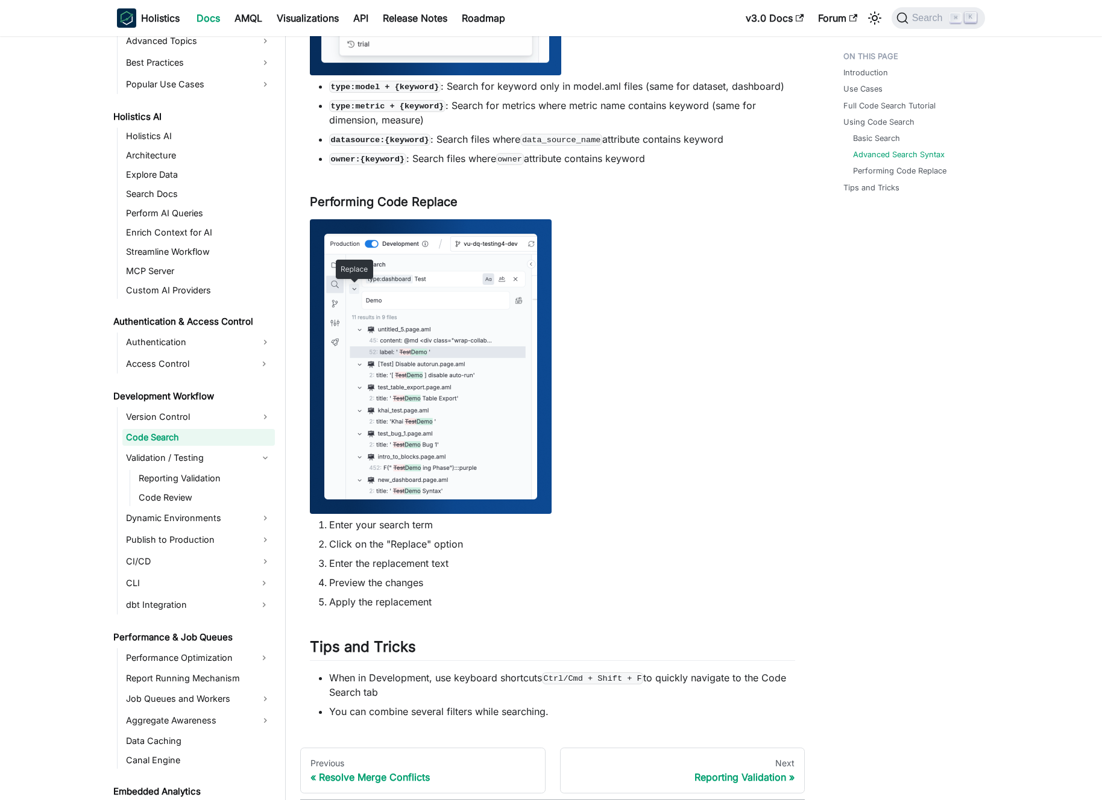
scroll to position [1794, 0]
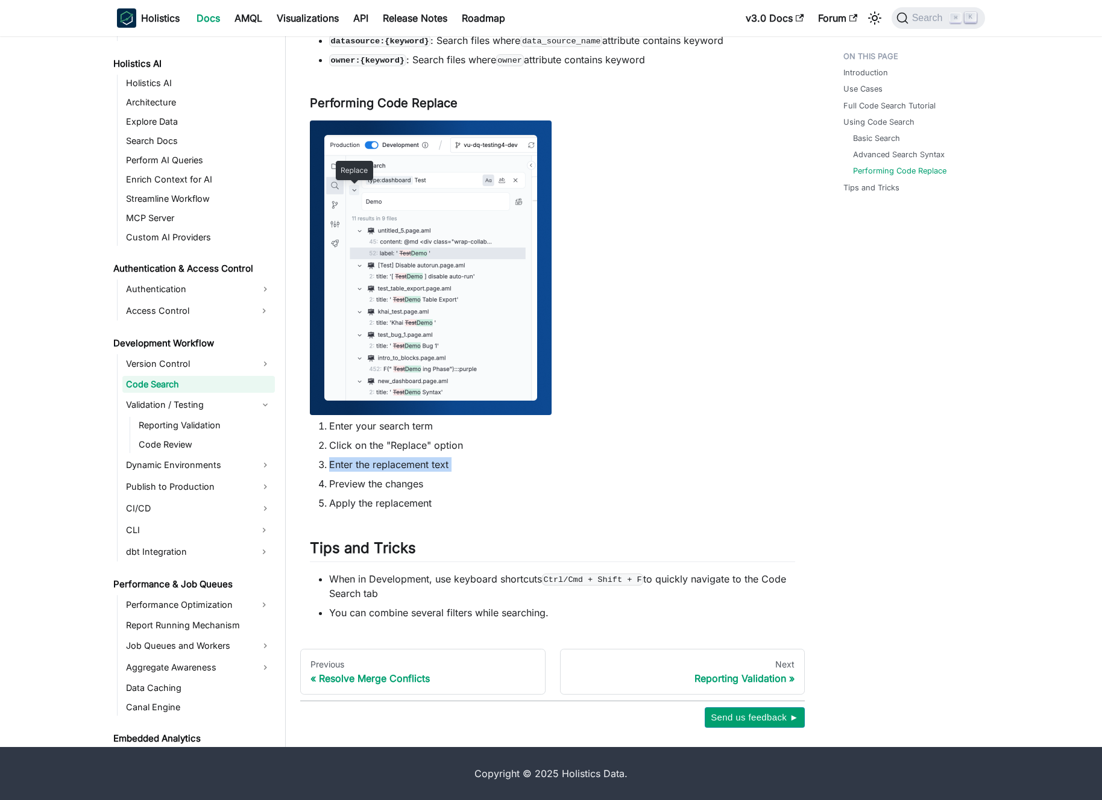
drag, startPoint x: 554, startPoint y: 447, endPoint x: 554, endPoint y: 486, distance: 39.2
click at [554, 485] on ol "Enter your search term Click on the "Replace" option Enter the replacement text…" at bounding box center [552, 465] width 485 height 92
click at [554, 486] on li "Preview the changes" at bounding box center [562, 484] width 466 height 14
drag, startPoint x: 554, startPoint y: 486, endPoint x: 556, endPoint y: 474, distance: 12.3
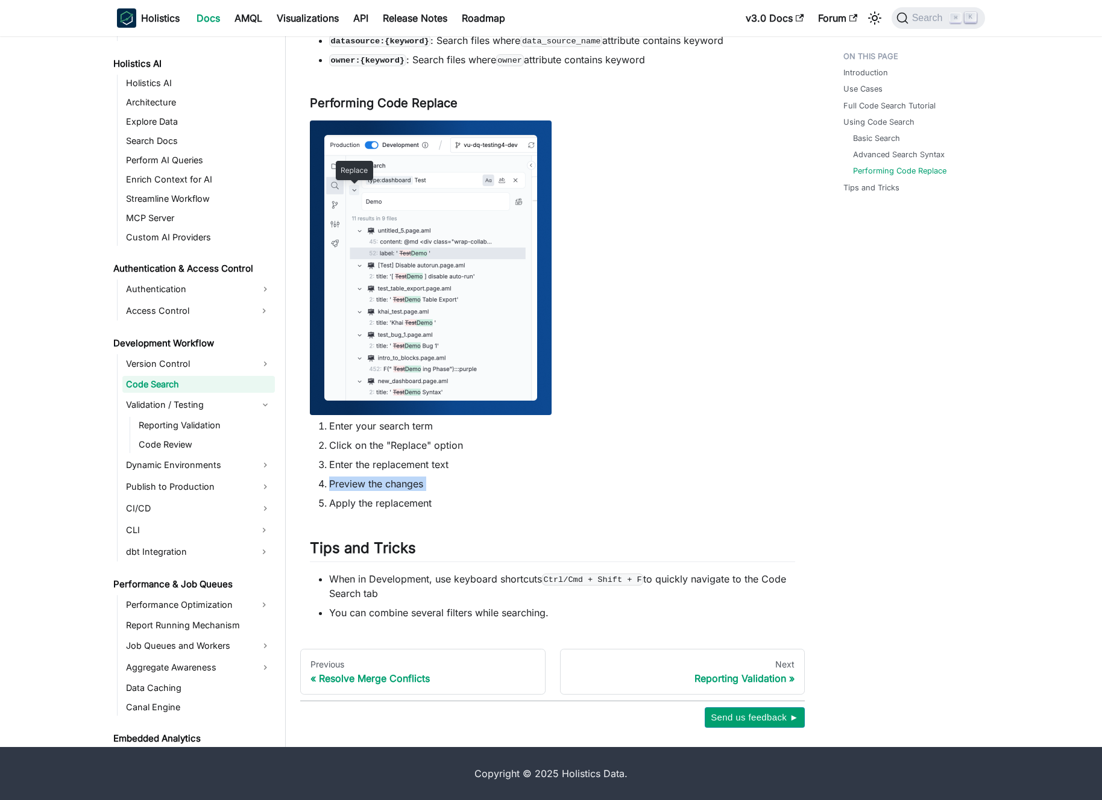
click at [554, 485] on li "Preview the changes" at bounding box center [562, 484] width 466 height 14
click at [556, 474] on ol "Enter your search term Click on the "Replace" option Enter the replacement text…" at bounding box center [552, 465] width 485 height 92
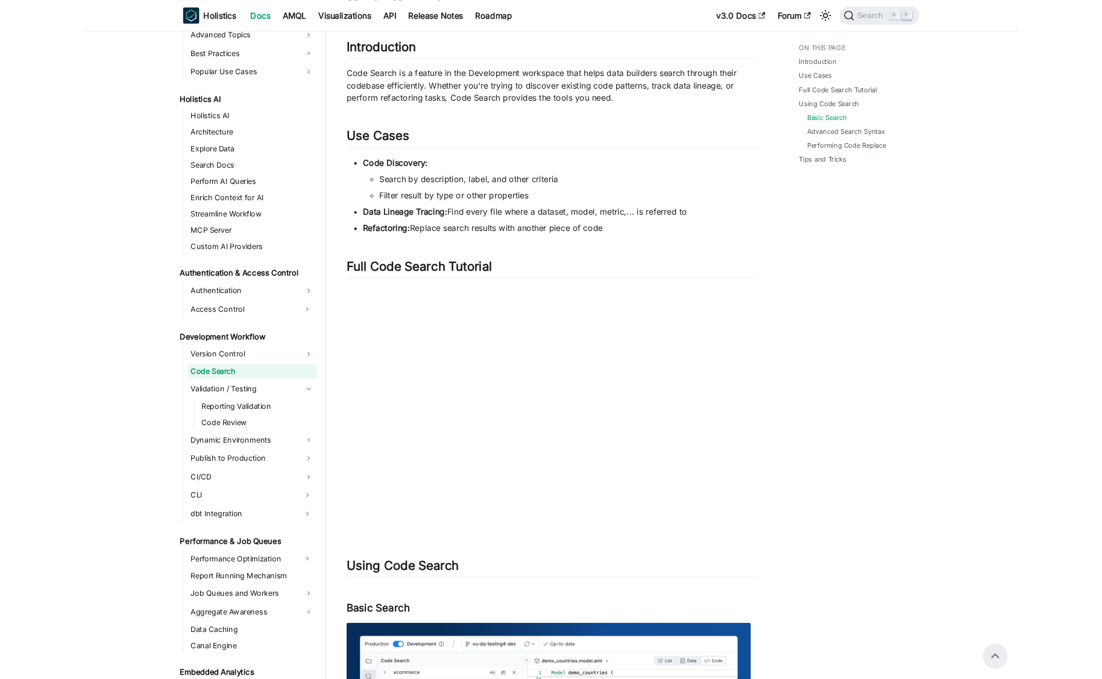
scroll to position [71, 0]
